Goal: Task Accomplishment & Management: Complete application form

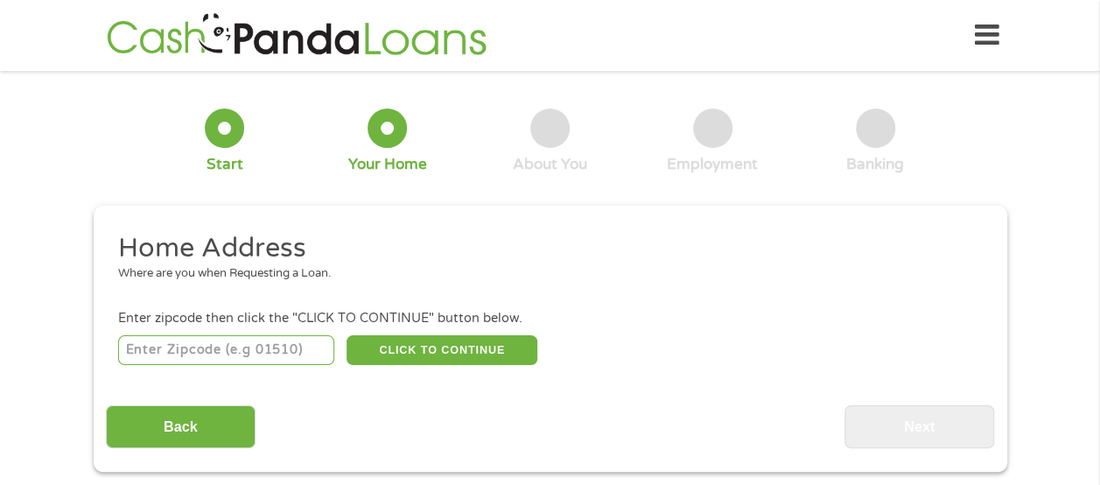
click at [186, 347] on input "number" at bounding box center [226, 350] width 216 height 30
type input "43512"
select select "[US_STATE]"
click at [380, 354] on button "CLICK TO CONTINUE" at bounding box center [442, 350] width 191 height 30
type input "43512"
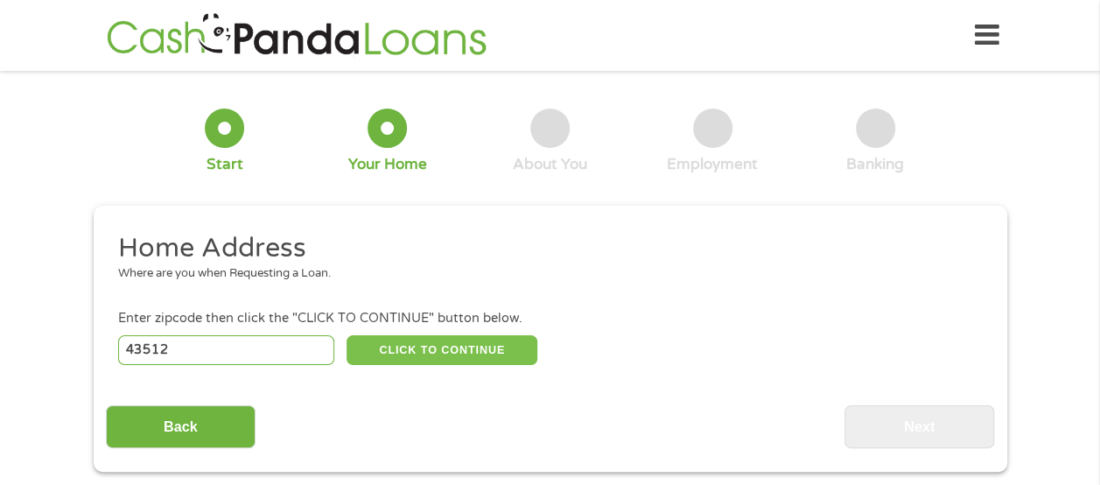
type input "Defiance"
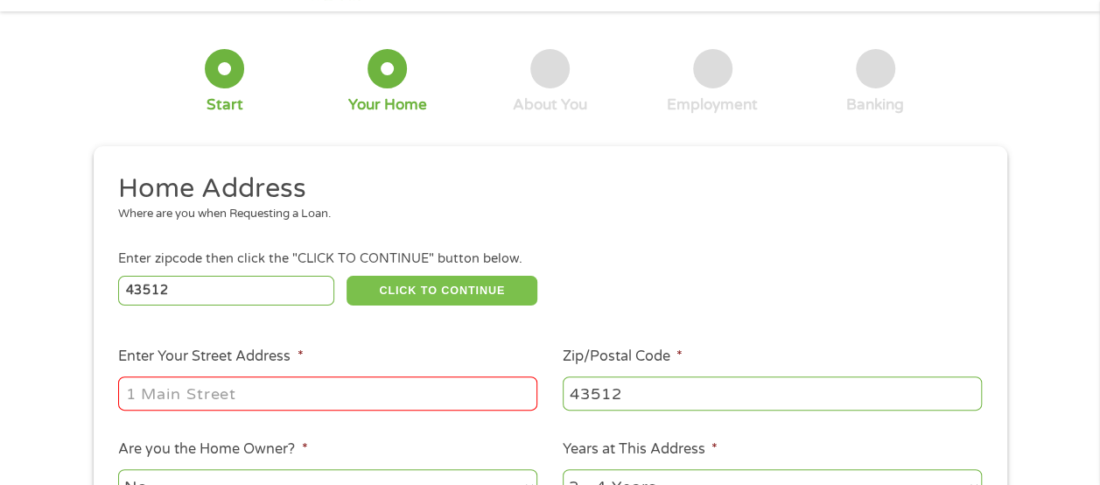
scroll to position [88, 0]
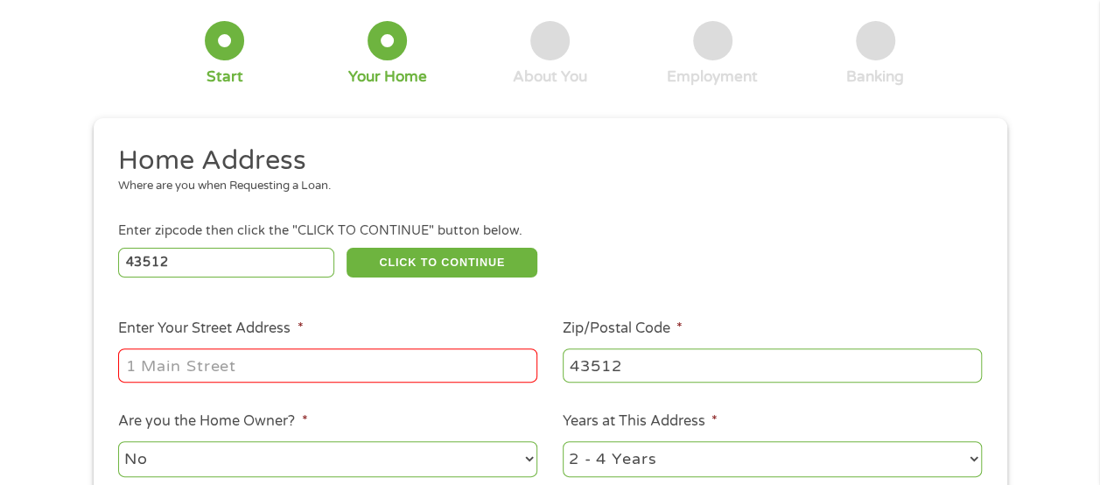
click at [343, 370] on input "Enter Your Street Address *" at bounding box center [327, 364] width 419 height 33
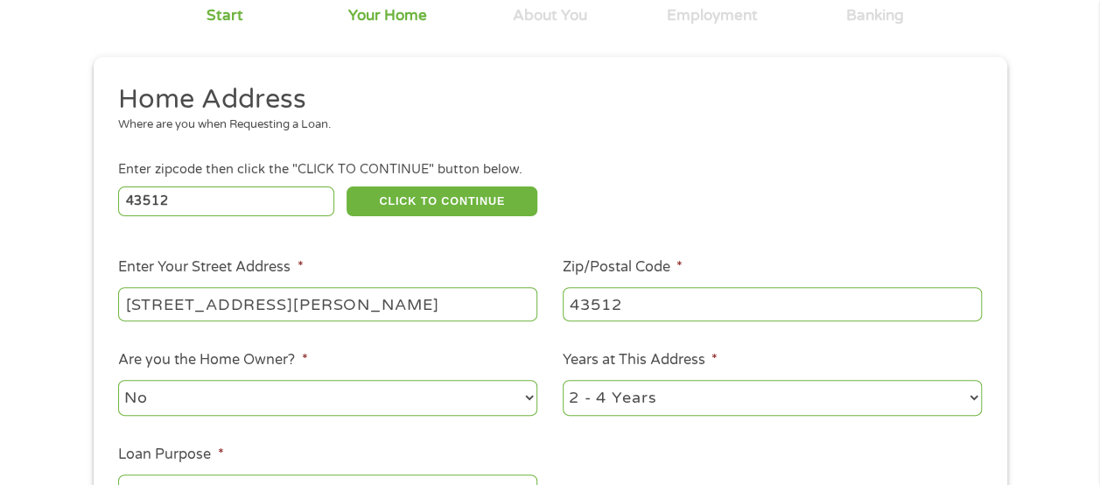
scroll to position [175, 0]
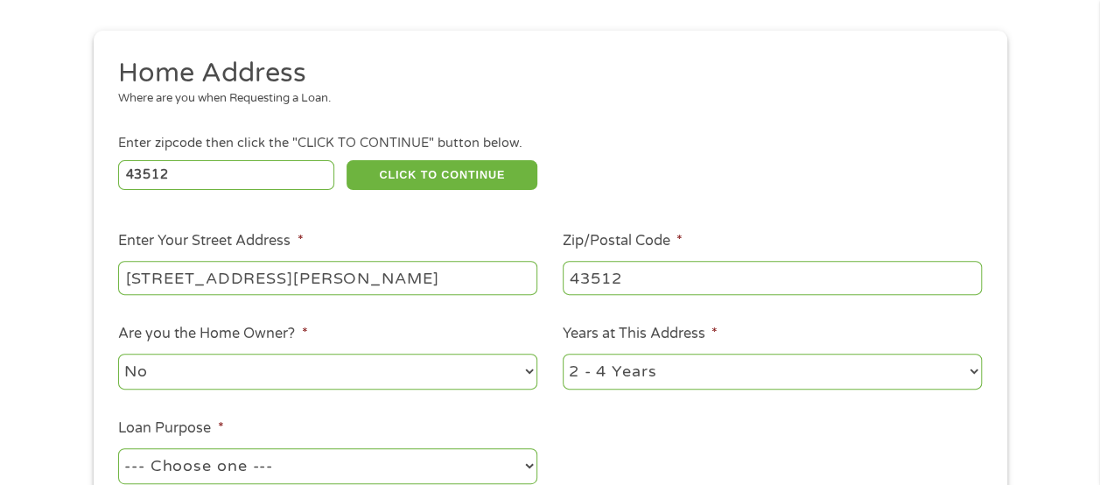
type input "[STREET_ADDRESS][PERSON_NAME]"
click at [525, 374] on select "No Yes" at bounding box center [327, 372] width 419 height 36
select select "yes"
click at [118, 354] on select "No Yes" at bounding box center [327, 372] width 419 height 36
click at [976, 374] on select "1 Year or less 1 - 2 Years 2 - 4 Years Over 4 Years" at bounding box center [772, 372] width 419 height 36
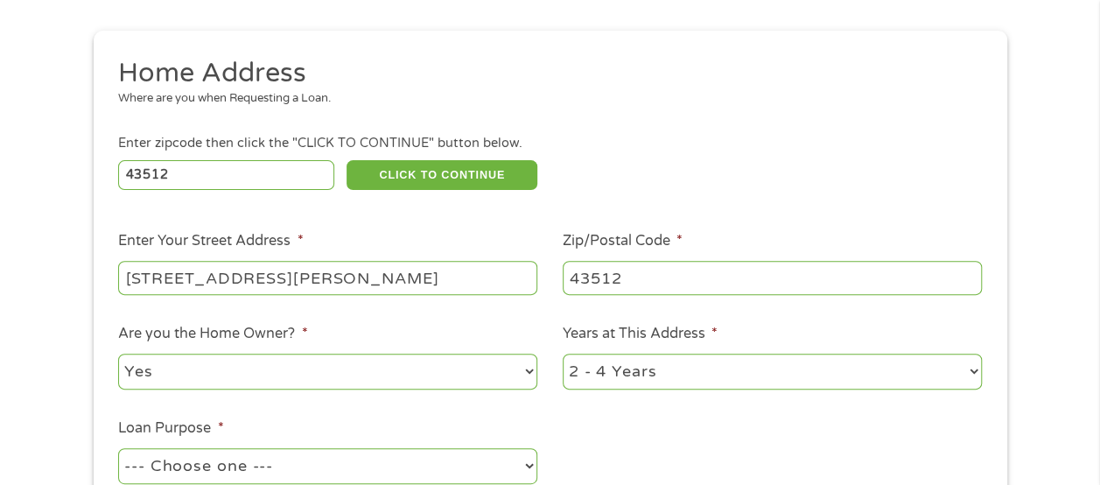
select select "60months"
click at [563, 354] on select "1 Year or less 1 - 2 Years 2 - 4 Years Over 4 Years" at bounding box center [772, 372] width 419 height 36
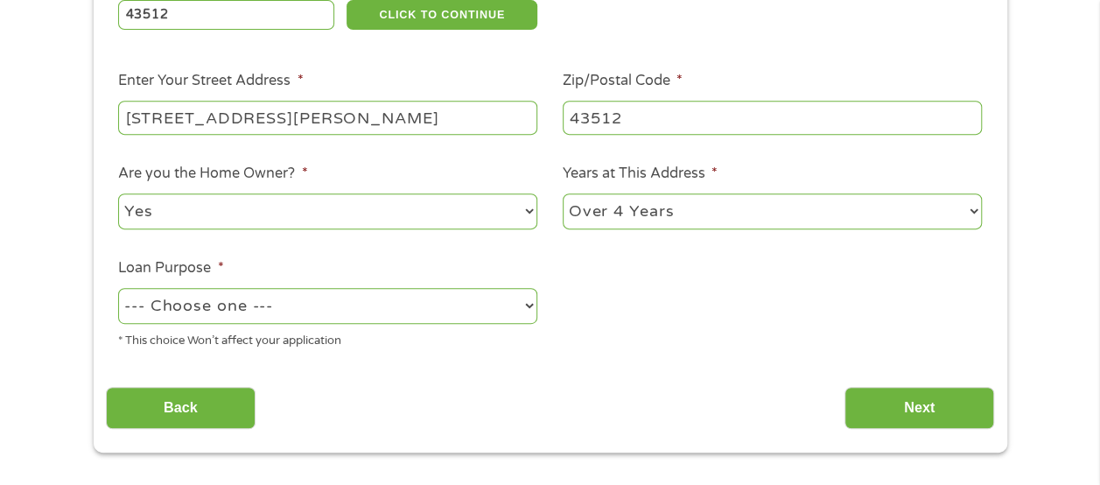
scroll to position [350, 0]
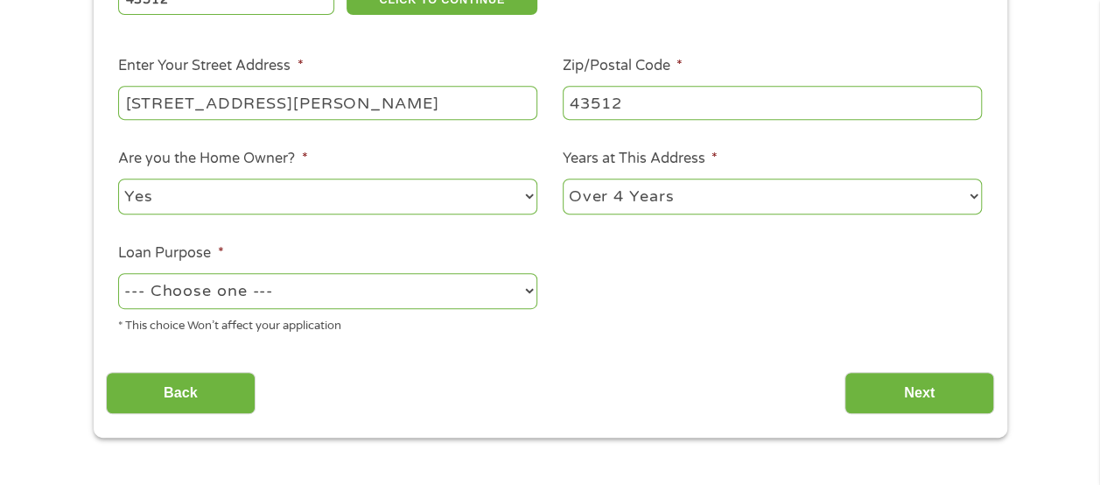
click at [522, 291] on select "--- Choose one --- Pay Bills Debt Consolidation Home Improvement Major Purchase…" at bounding box center [327, 291] width 419 height 36
select select "homeimprovement"
click at [118, 274] on select "--- Choose one --- Pay Bills Debt Consolidation Home Improvement Major Purchase…" at bounding box center [327, 291] width 419 height 36
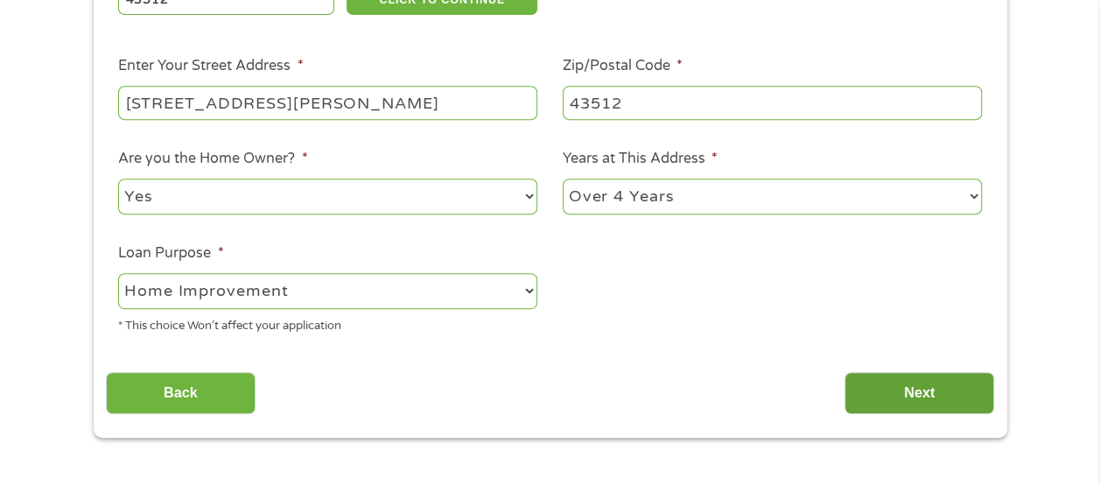
click at [922, 390] on input "Next" at bounding box center [920, 393] width 150 height 43
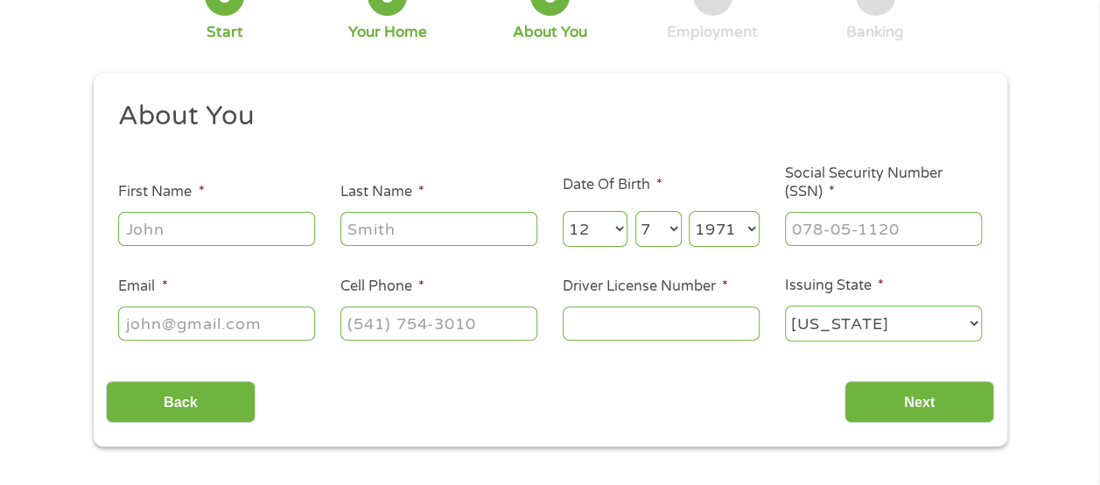
scroll to position [0, 0]
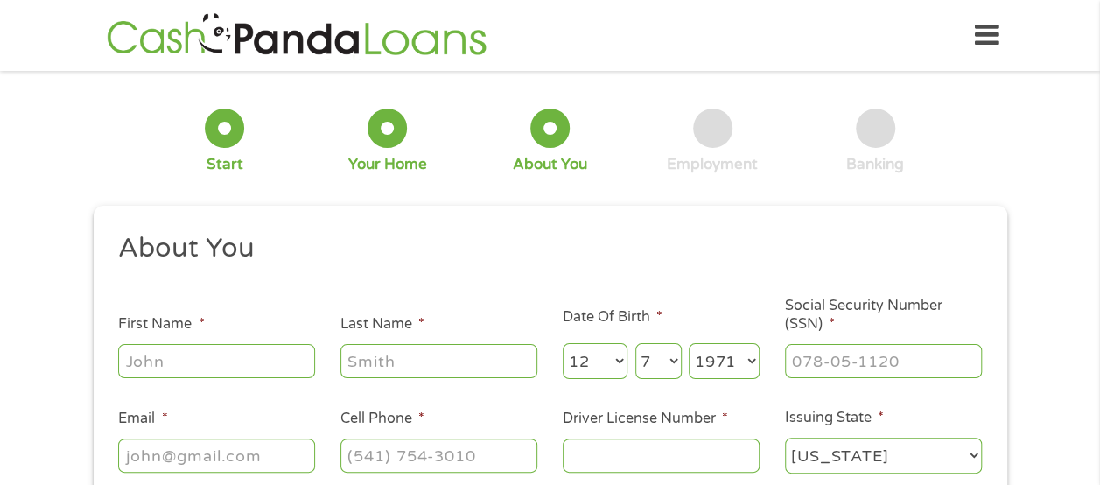
click at [231, 355] on input "First Name *" at bounding box center [216, 360] width 197 height 33
type input "[PERSON_NAME]"
type input "[EMAIL_ADDRESS][DOMAIN_NAME]"
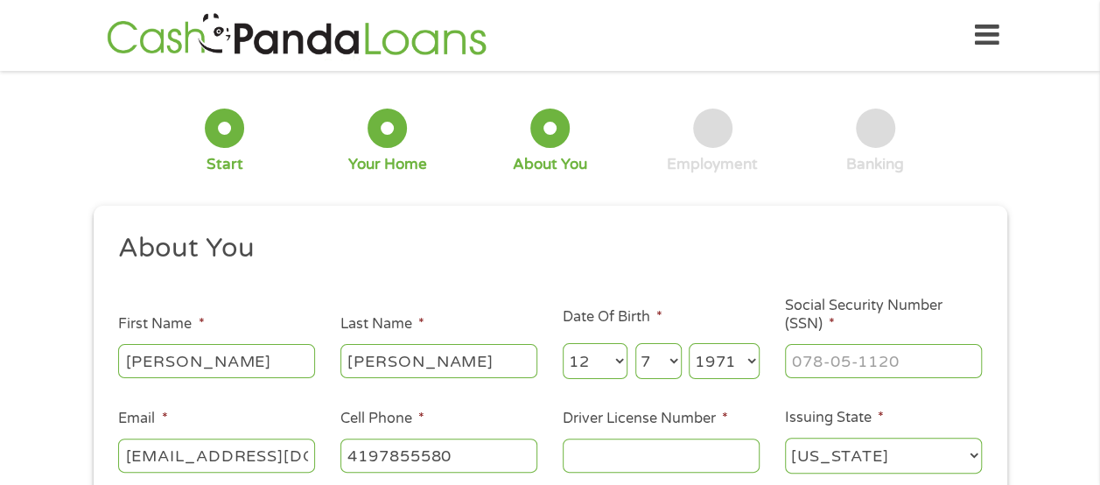
type input "[PHONE_NUMBER]"
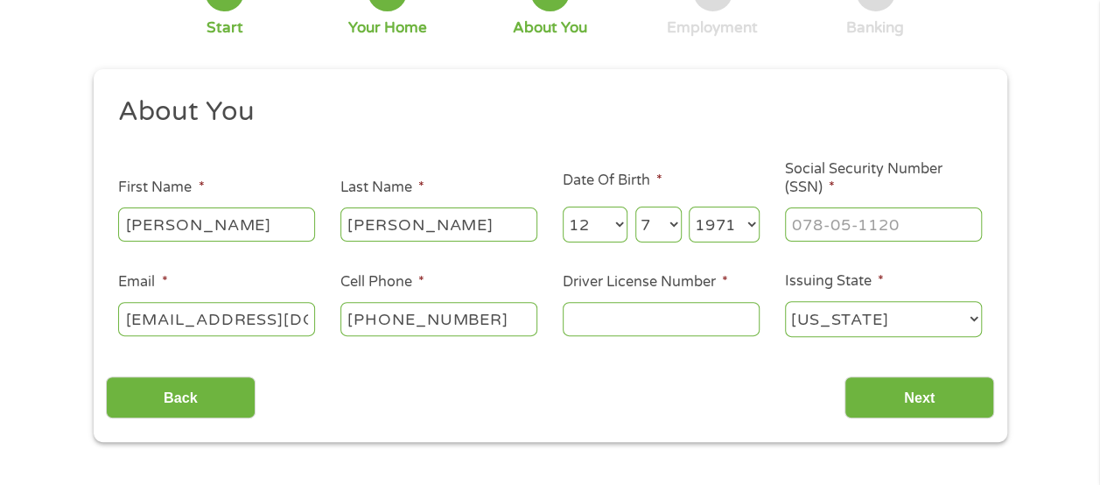
scroll to position [175, 0]
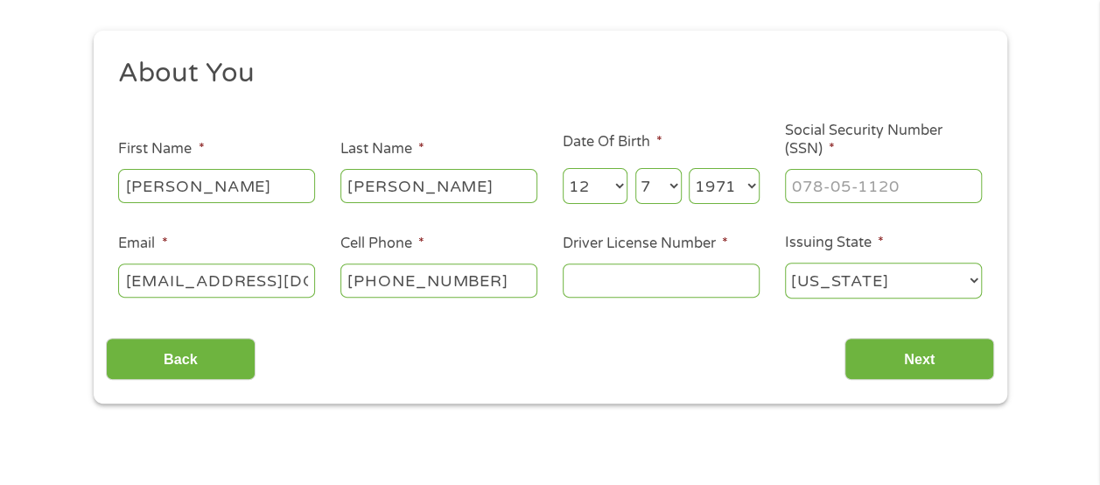
click at [729, 288] on input "Driver License Number *" at bounding box center [661, 279] width 197 height 33
type input "rq830686"
click at [886, 161] on li "Social Security Number (SSN) *" at bounding box center [883, 164] width 222 height 84
click at [882, 180] on input "___-__-____" at bounding box center [883, 185] width 197 height 33
type input "370-78-8336"
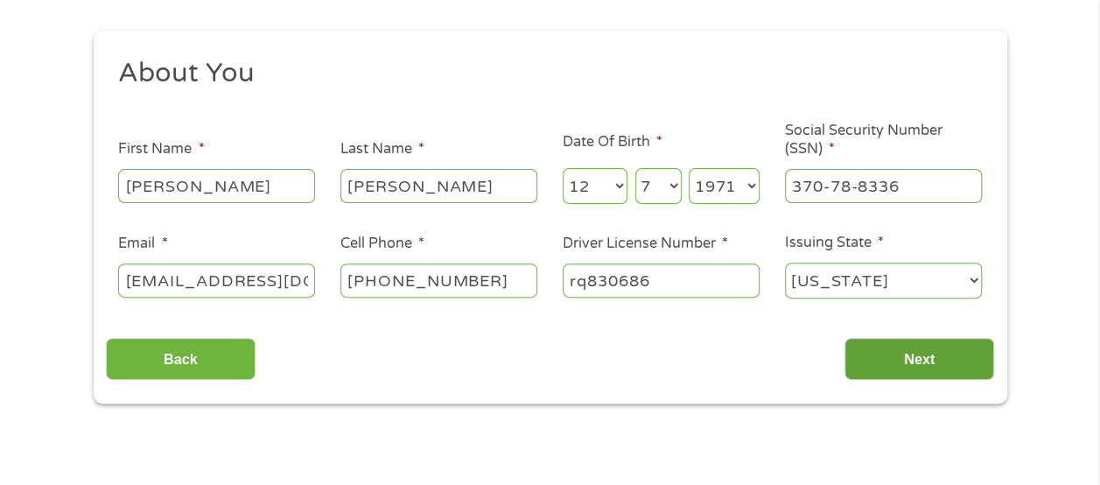
click at [943, 361] on input "Next" at bounding box center [920, 359] width 150 height 43
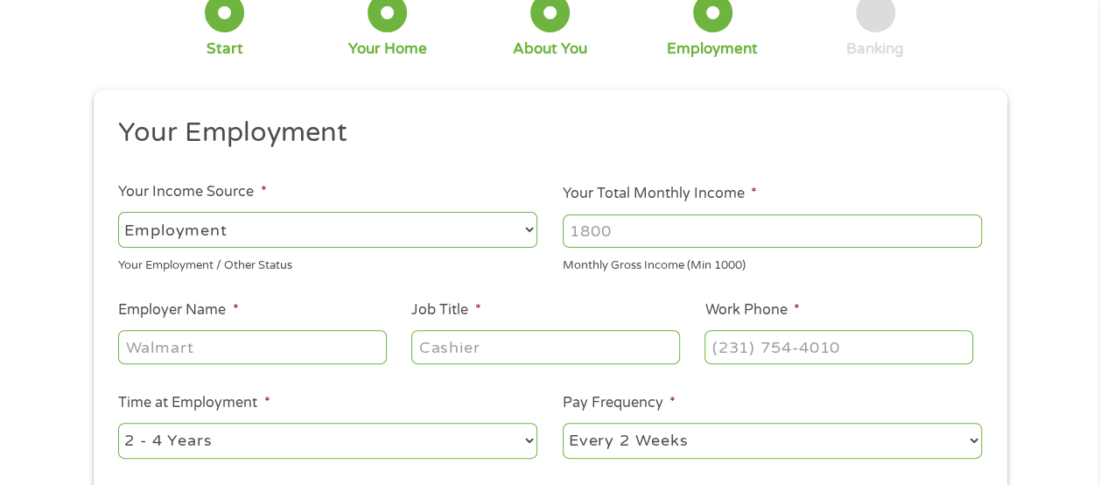
scroll to position [0, 0]
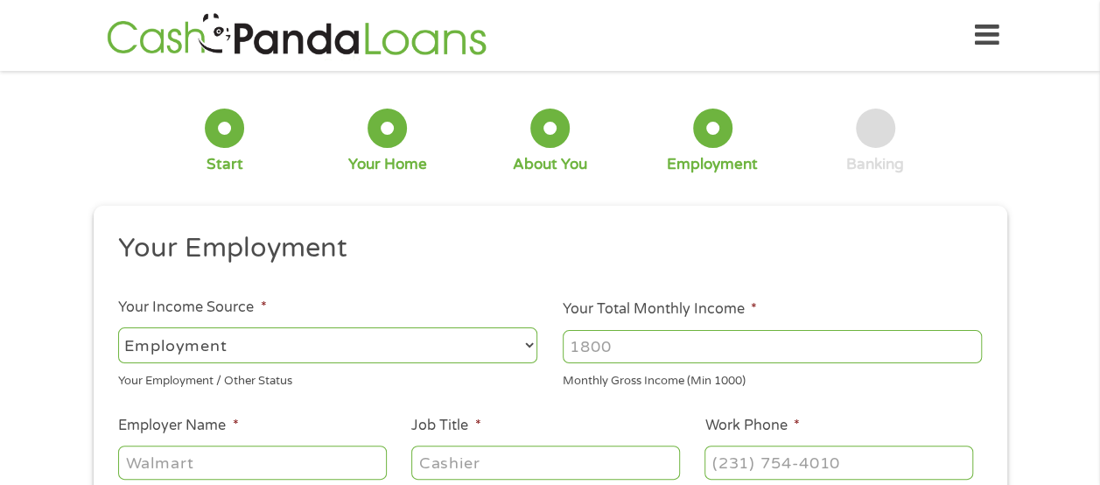
click at [632, 347] on input "Your Total Monthly Income *" at bounding box center [772, 346] width 419 height 33
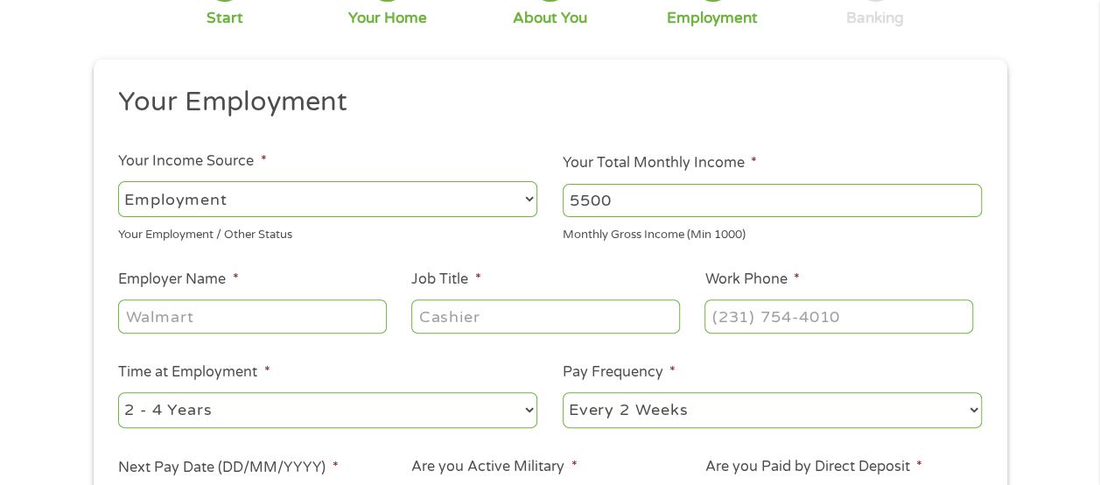
scroll to position [175, 0]
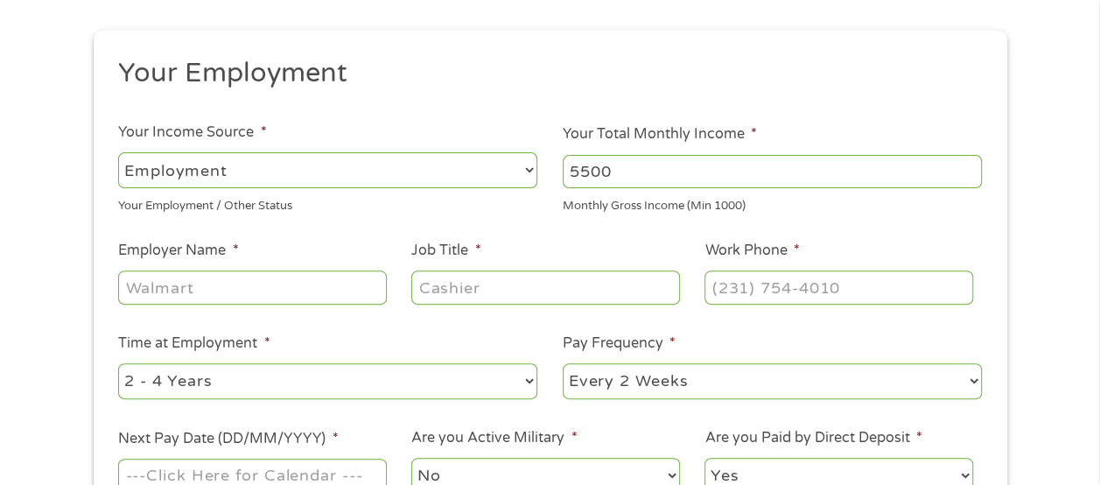
type input "5500"
click at [310, 283] on input "Employer Name *" at bounding box center [252, 286] width 268 height 33
type input "conagra"
type input "working [PERSON_NAME]"
type input "[PHONE_NUMBER]"
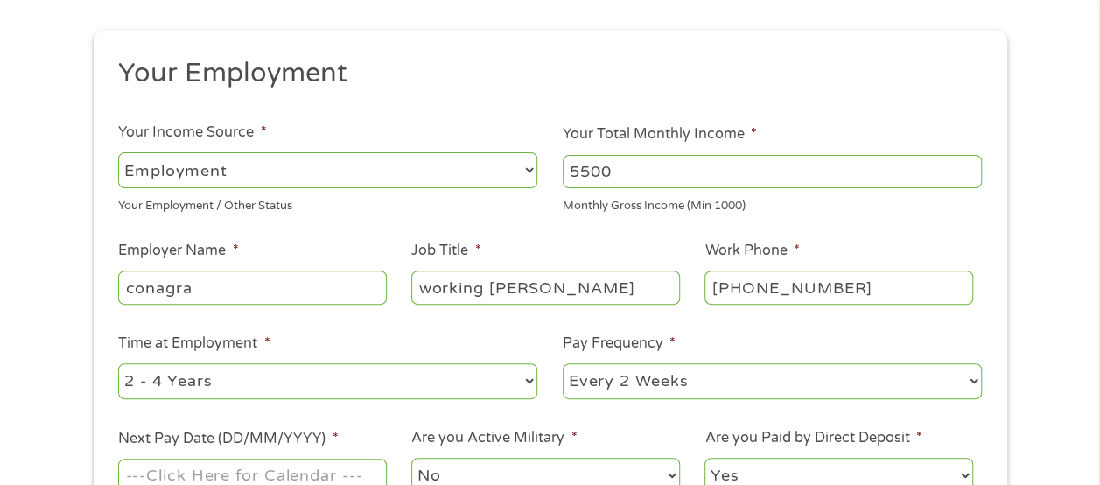
click at [529, 381] on select "--- Choose one --- 1 Year or less 1 - 2 Years 2 - 4 Years Over 4 Years" at bounding box center [327, 381] width 419 height 36
select select "60months"
click at [118, 363] on select "--- Choose one --- 1 Year or less 1 - 2 Years 2 - 4 Years Over 4 Years" at bounding box center [327, 381] width 419 height 36
click at [971, 382] on select "--- Choose one --- Every 2 Weeks Every Week Monthly Semi-Monthly" at bounding box center [772, 381] width 419 height 36
select select "weekly"
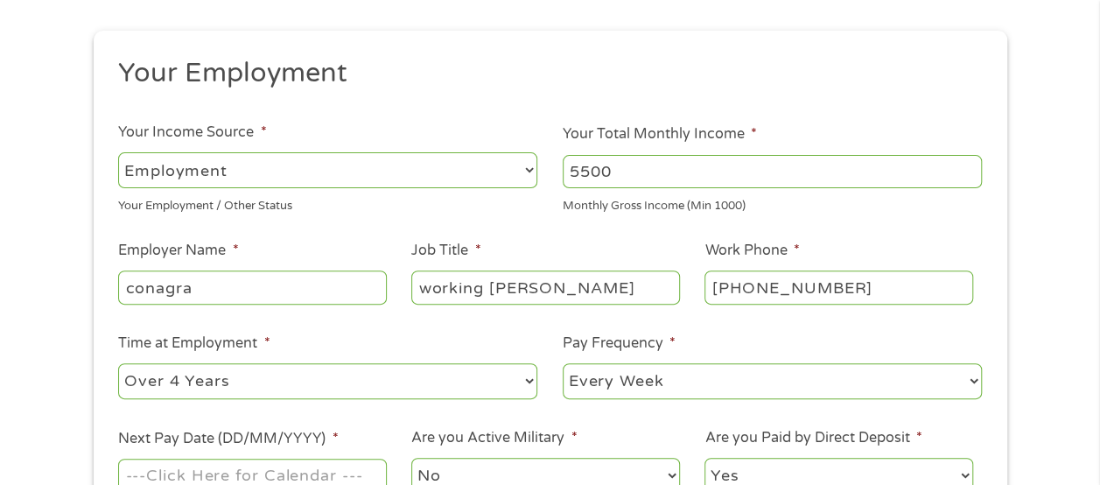
click at [563, 363] on select "--- Choose one --- Every 2 Weeks Every Week Monthly Semi-Monthly" at bounding box center [772, 381] width 419 height 36
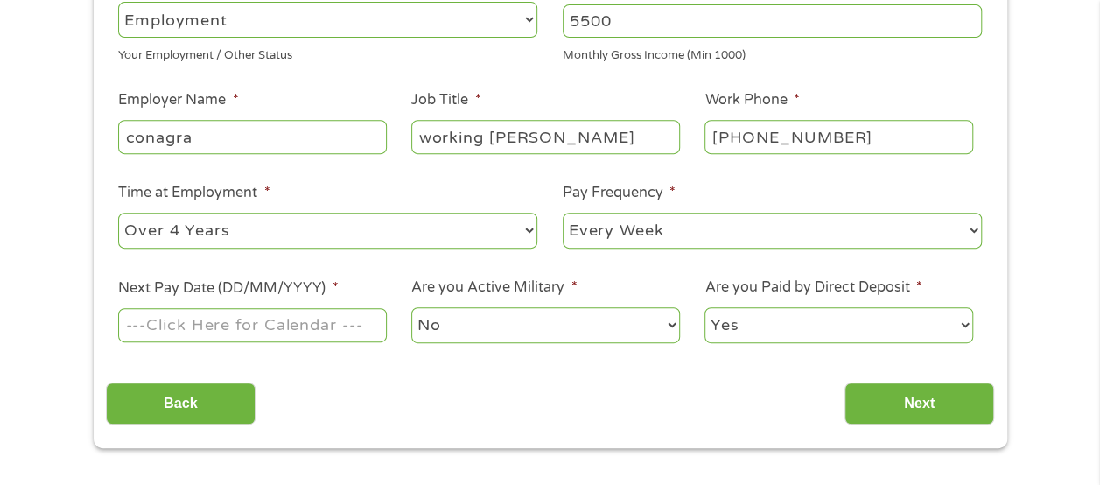
scroll to position [350, 0]
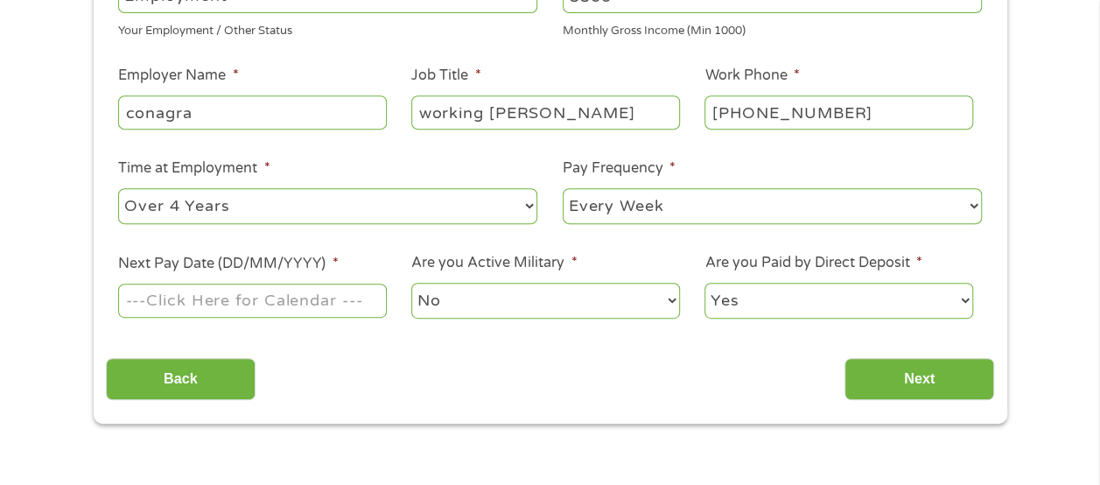
click at [361, 303] on input "Next Pay Date (DD/MM/YYYY) *" at bounding box center [252, 300] width 268 height 33
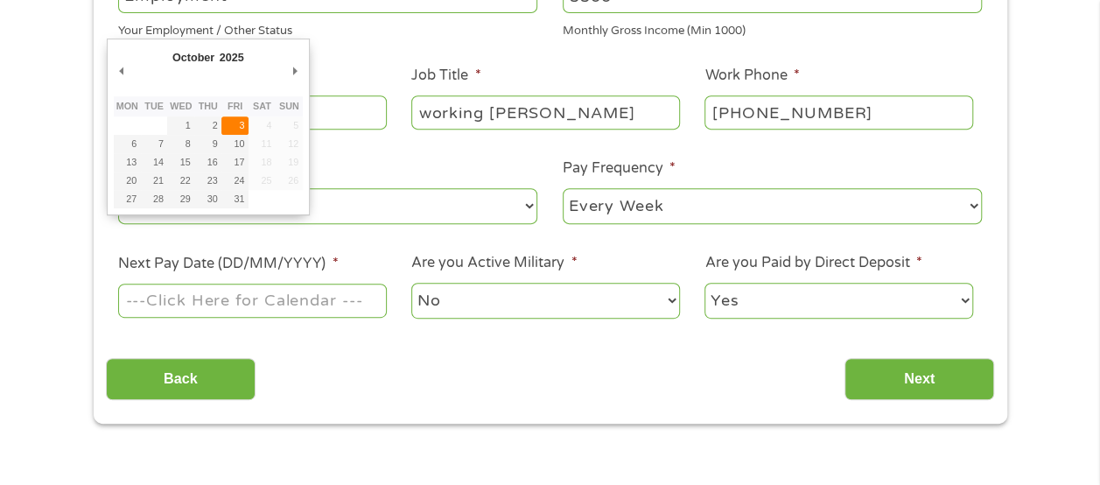
type input "[DATE]"
drag, startPoint x: 240, startPoint y: 121, endPoint x: 249, endPoint y: 126, distance: 10.2
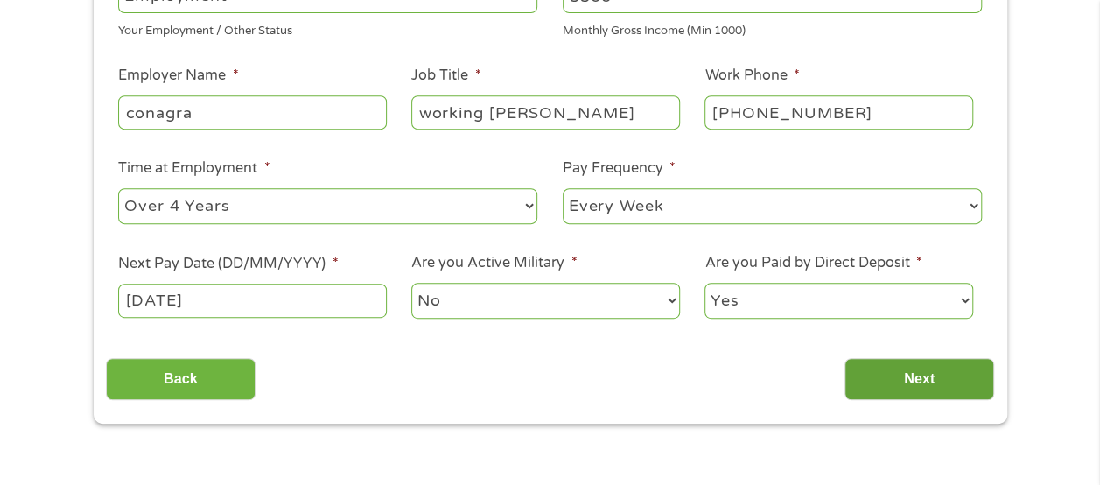
click at [898, 382] on input "Next" at bounding box center [920, 379] width 150 height 43
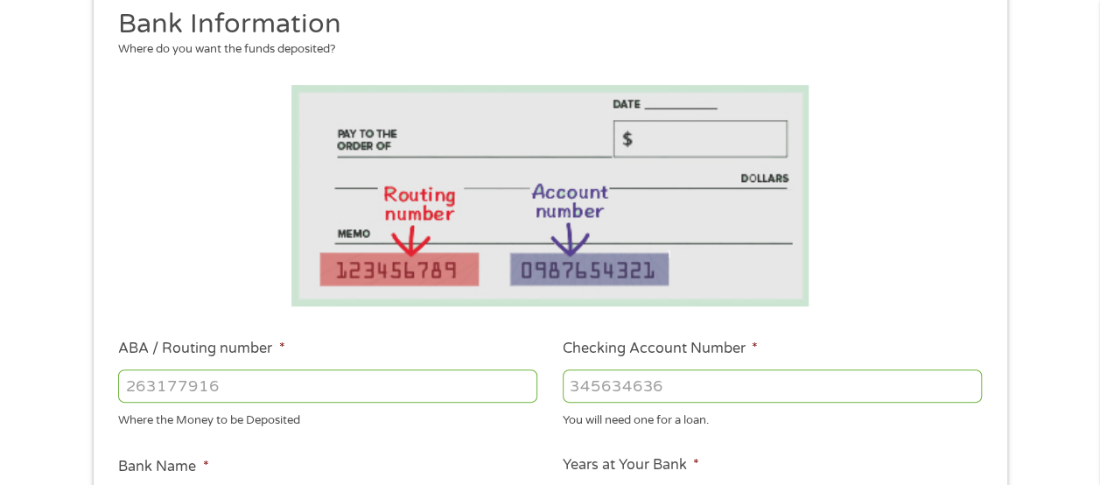
scroll to position [263, 0]
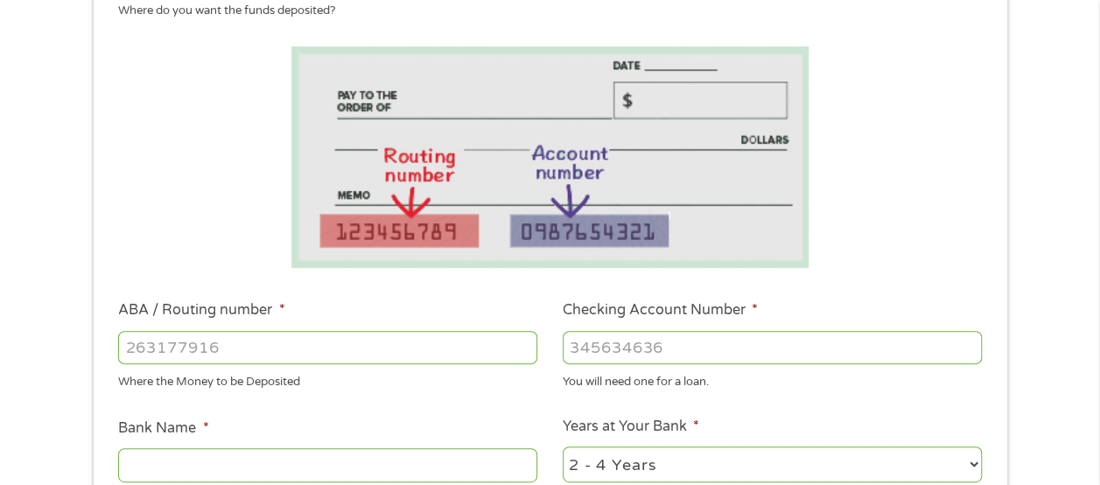
click at [324, 343] on input "ABA / Routing number *" at bounding box center [327, 347] width 419 height 33
type input "044115809"
type input "WOODFOREST NATIONAL BANK"
type input "044115809"
click at [618, 340] on input "Checking Account Number *" at bounding box center [772, 347] width 419 height 33
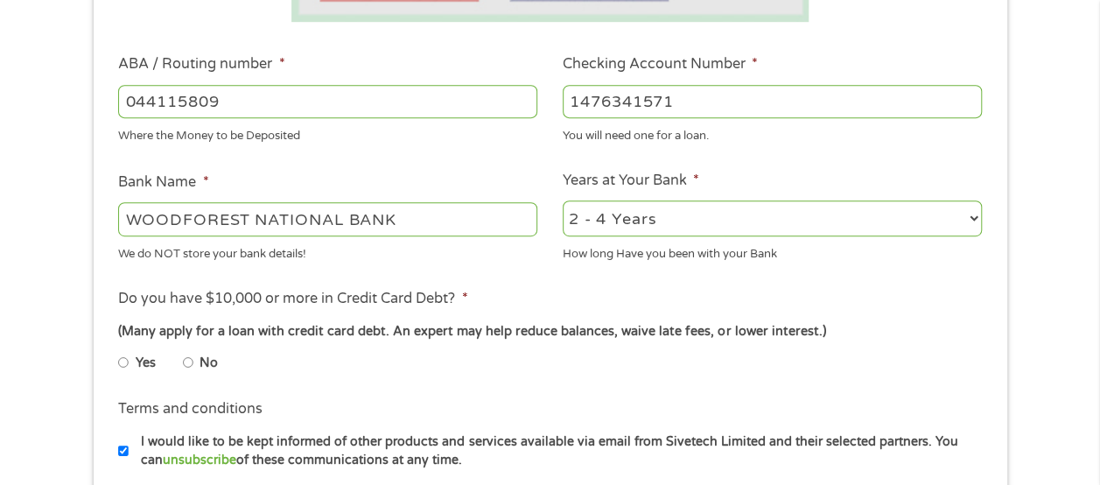
scroll to position [525, 0]
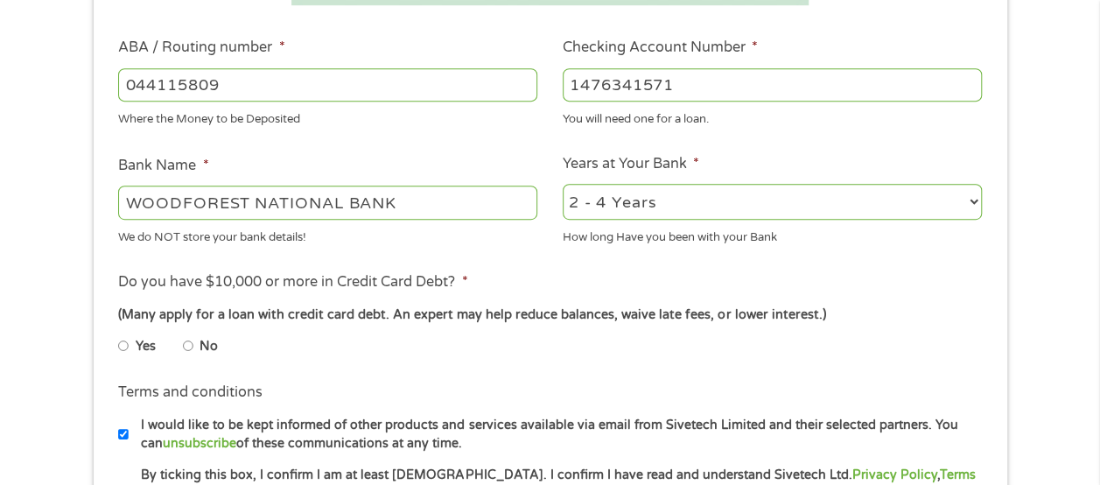
type input "1476341571"
click at [188, 346] on input "No" at bounding box center [188, 346] width 11 height 28
radio input "true"
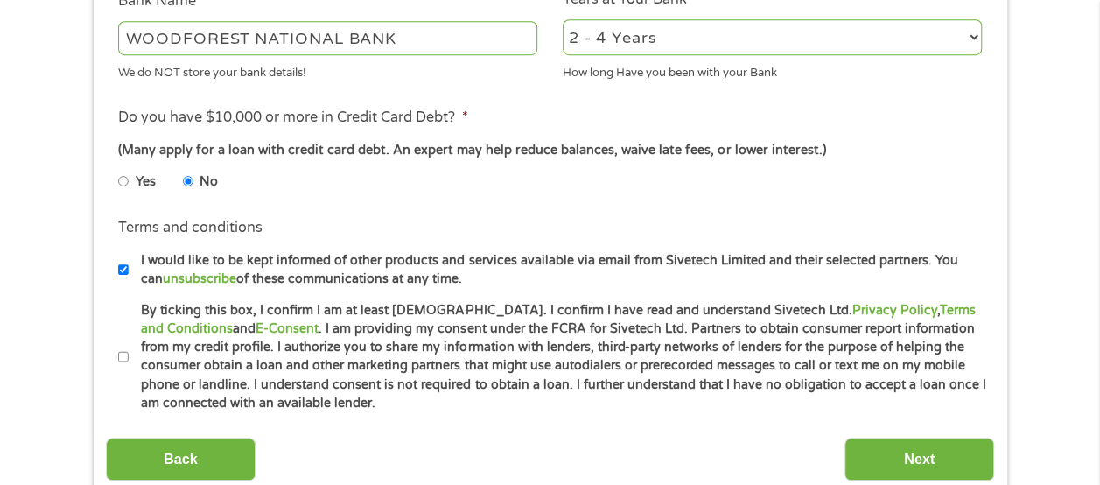
scroll to position [700, 0]
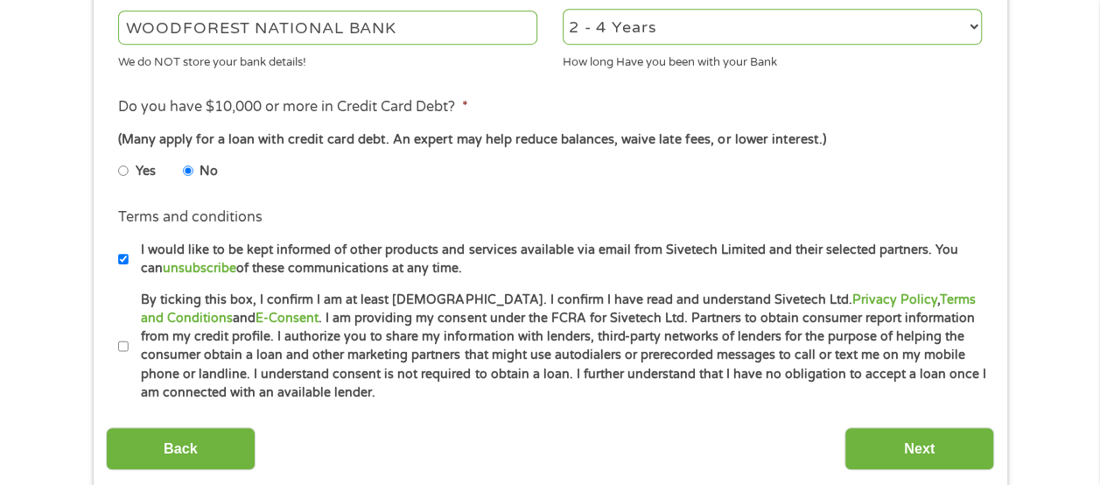
click at [123, 344] on input "By ticking this box, I confirm I am at least [DEMOGRAPHIC_DATA]. I confirm I ha…" at bounding box center [123, 347] width 11 height 28
checkbox input "true"
click at [915, 445] on input "Next" at bounding box center [920, 448] width 150 height 43
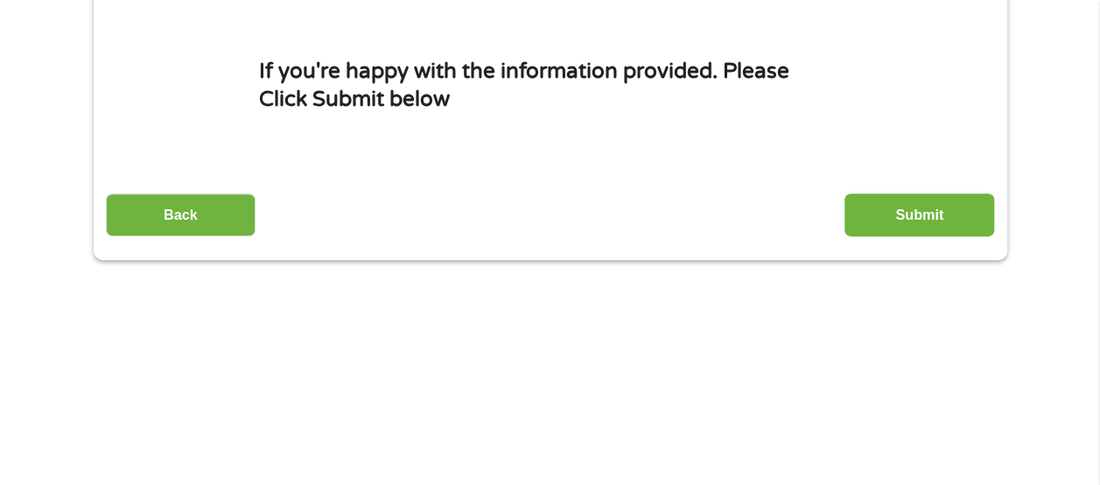
scroll to position [0, 0]
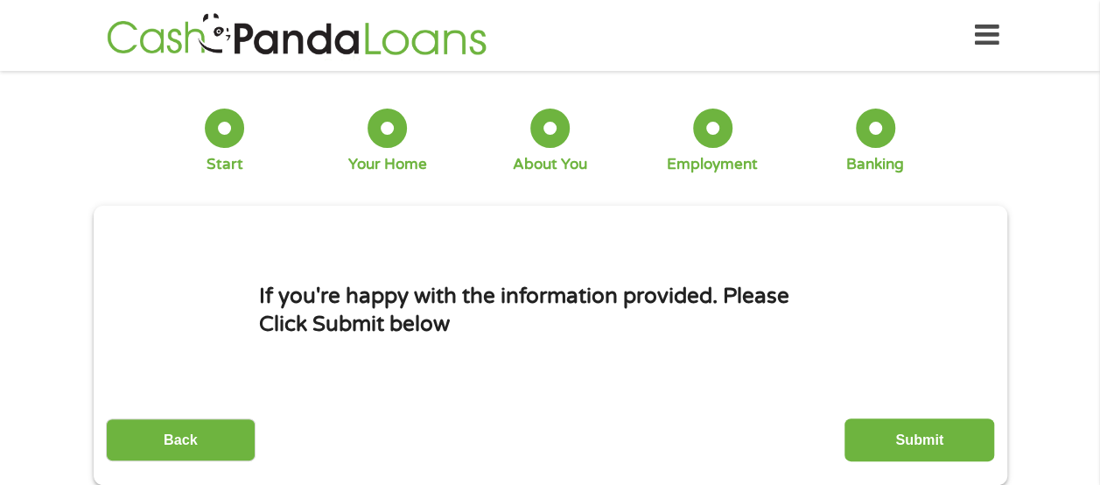
click at [898, 437] on input "Submit" at bounding box center [920, 439] width 150 height 43
